Goal: Information Seeking & Learning: Find specific fact

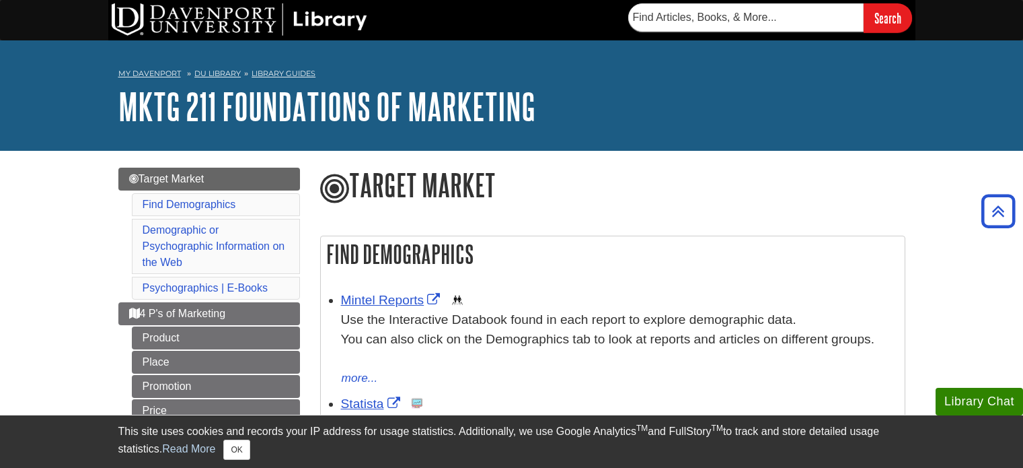
scroll to position [202, 0]
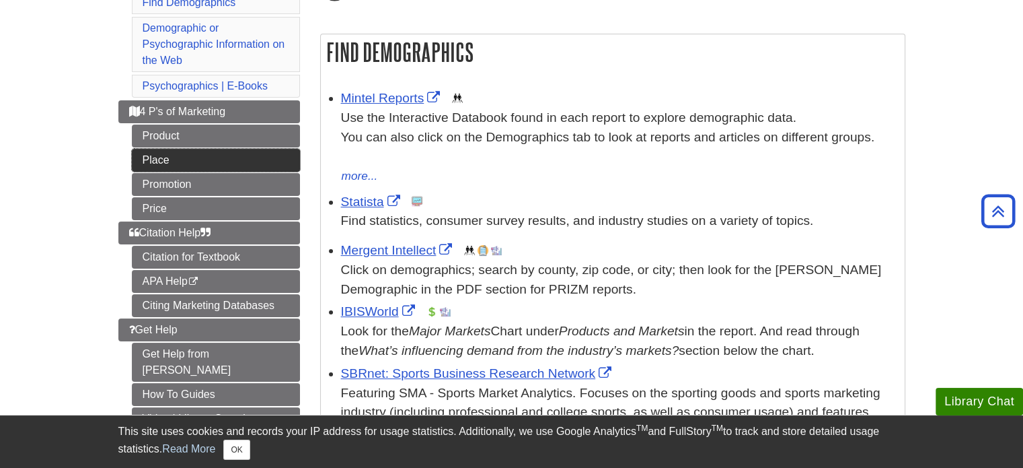
click at [211, 154] on link "Place" at bounding box center [216, 160] width 168 height 23
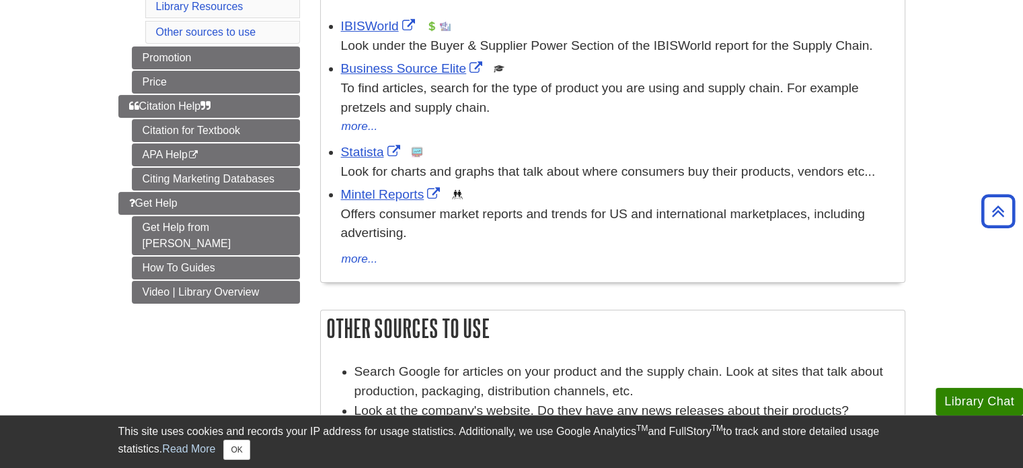
scroll to position [269, 0]
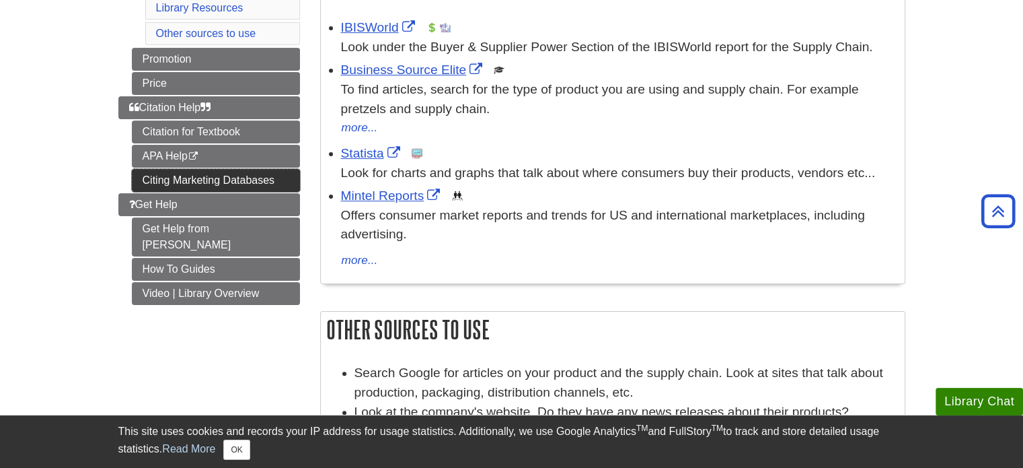
click at [169, 172] on link "Citing Marketing Databases" at bounding box center [216, 180] width 168 height 23
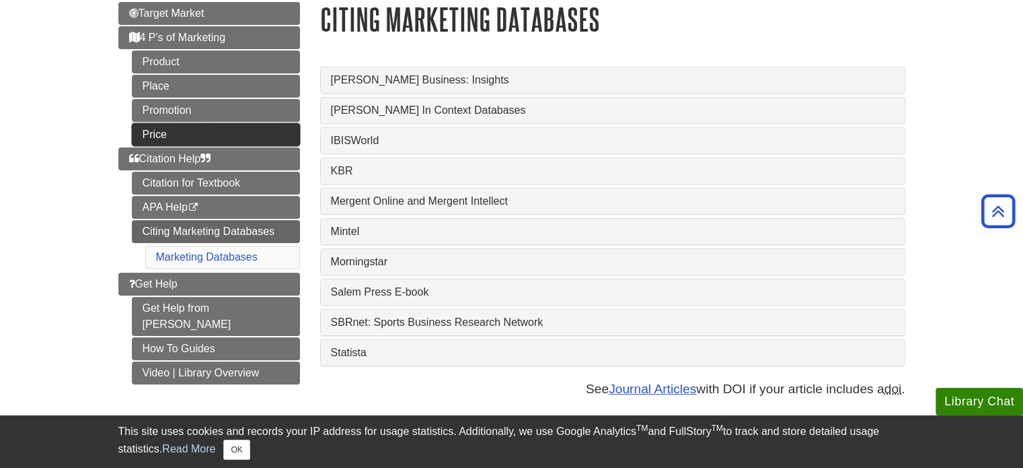
scroll to position [164, 0]
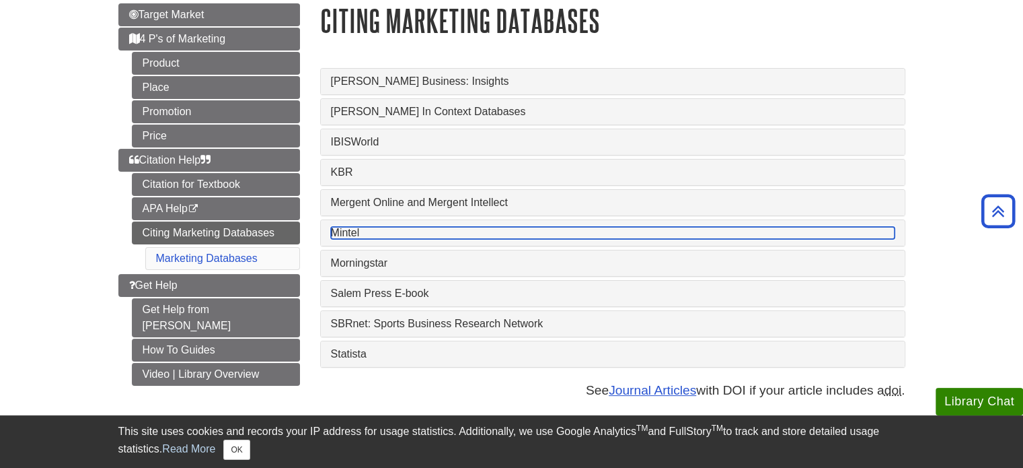
click at [349, 229] on link "Mintel" at bounding box center [613, 233] width 564 height 12
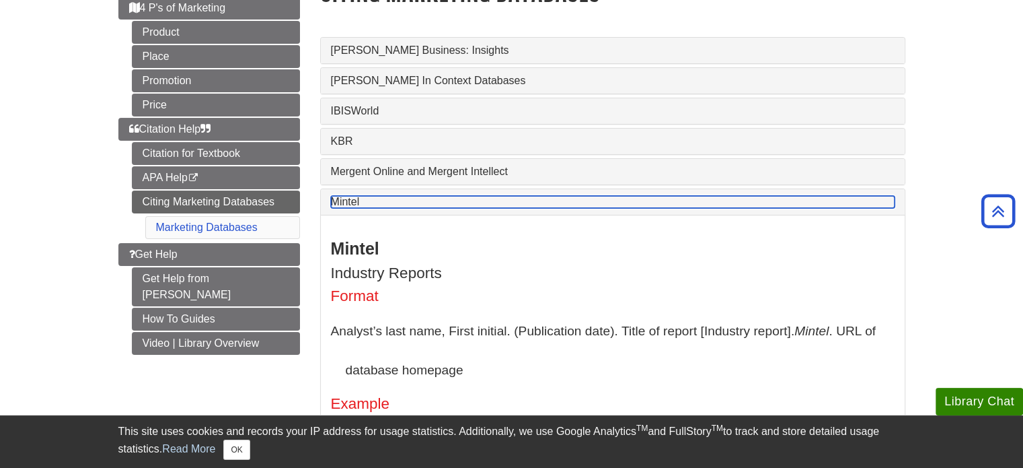
scroll to position [187, 0]
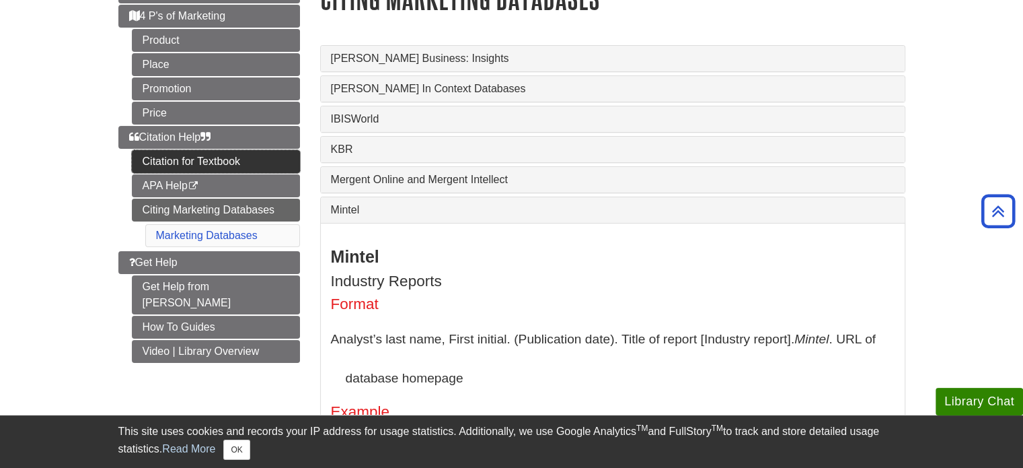
click at [183, 155] on link "Citation for Textbook" at bounding box center [216, 161] width 168 height 23
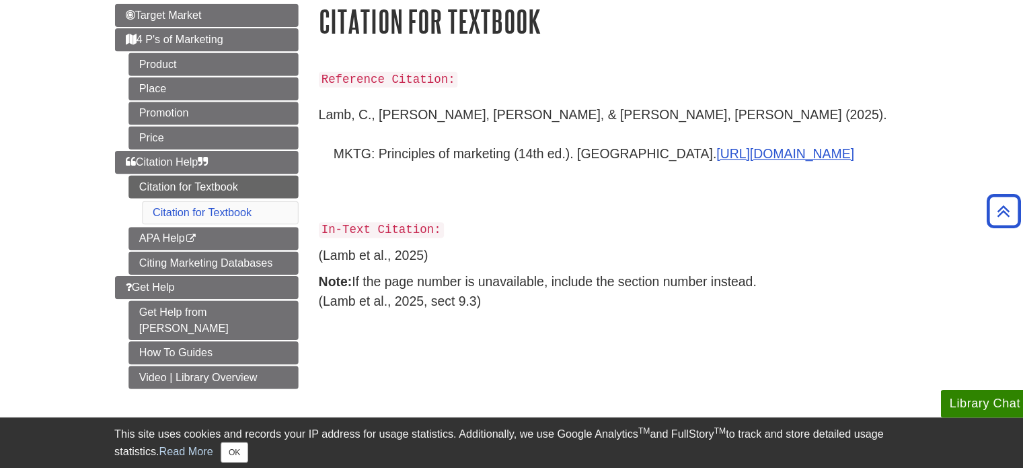
scroll to position [161, 0]
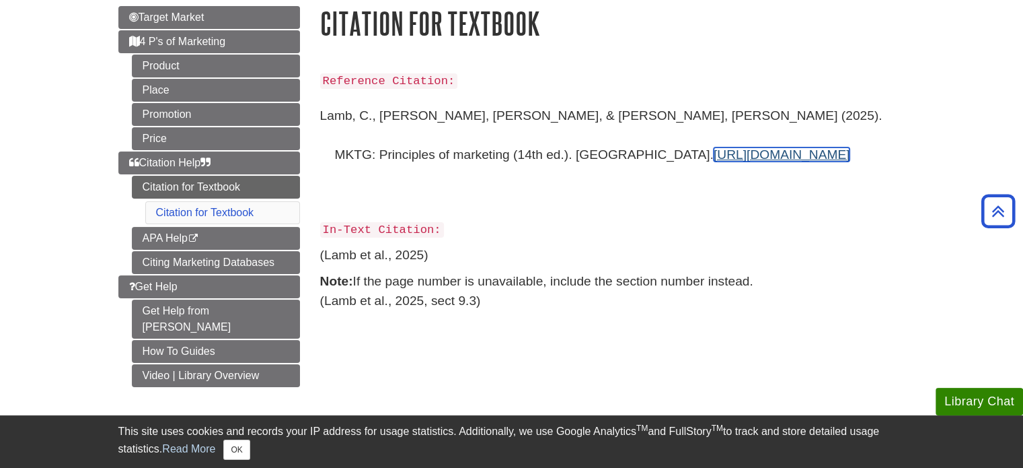
click at [714, 155] on link "https://www.cengage.com" at bounding box center [782, 154] width 137 height 14
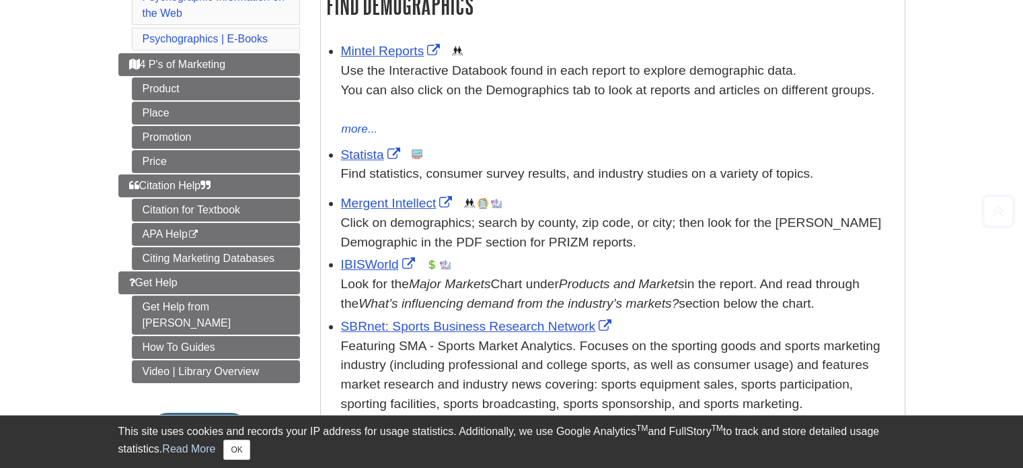
scroll to position [254, 0]
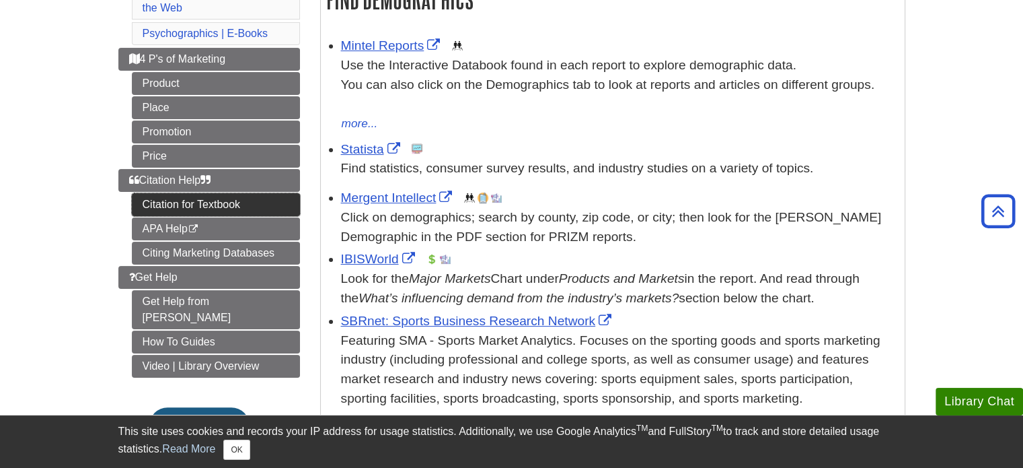
click at [223, 196] on link "Citation for Textbook" at bounding box center [216, 204] width 168 height 23
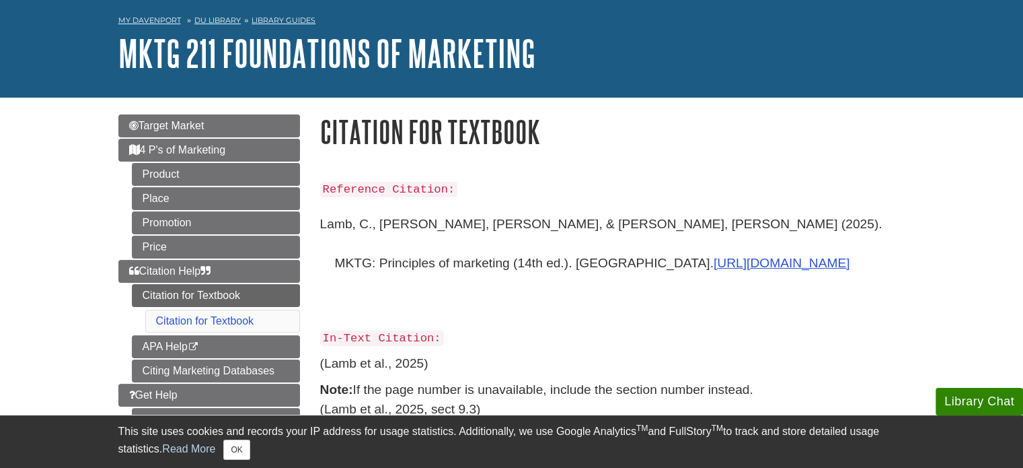
scroll to position [65, 0]
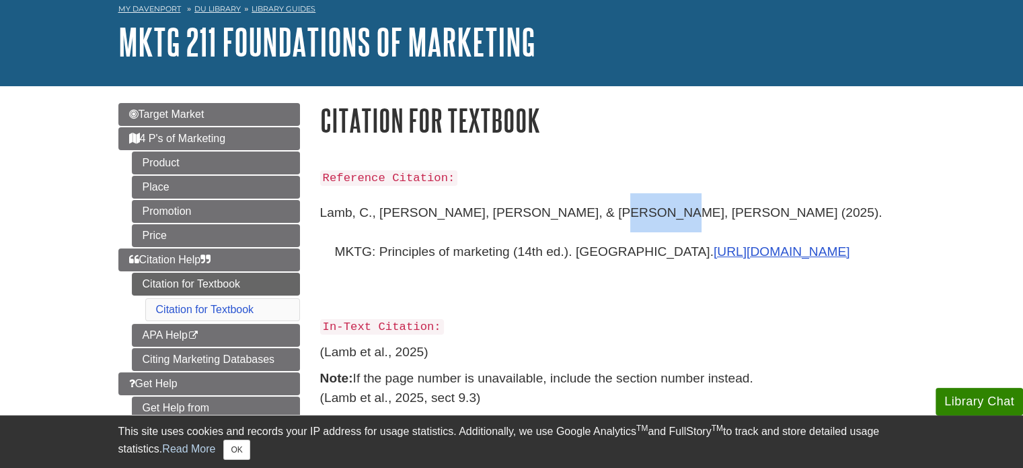
drag, startPoint x: 566, startPoint y: 213, endPoint x: 621, endPoint y: 213, distance: 54.5
click at [621, 213] on p "Lamb, C., [PERSON_NAME], [PERSON_NAME], & [PERSON_NAME], [PERSON_NAME] (2025). …" at bounding box center [612, 251] width 585 height 116
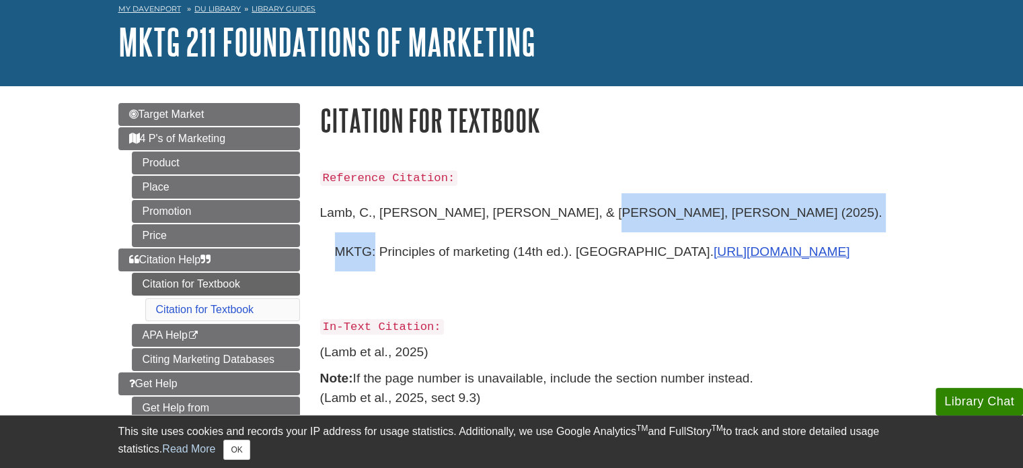
drag, startPoint x: 562, startPoint y: 214, endPoint x: 809, endPoint y: 207, distance: 246.3
click at [809, 207] on p "Lamb, C., [PERSON_NAME], [PERSON_NAME], & [PERSON_NAME], [PERSON_NAME] (2025). …" at bounding box center [612, 251] width 585 height 116
copy p "MKTG: Principles of marketing (14th ed.)."
